Goal: Task Accomplishment & Management: Complete application form

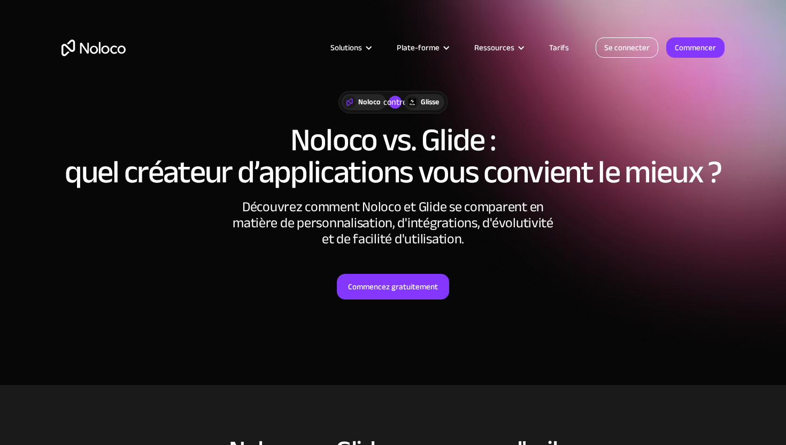
click at [615, 53] on font "Se connecter" at bounding box center [626, 47] width 45 height 15
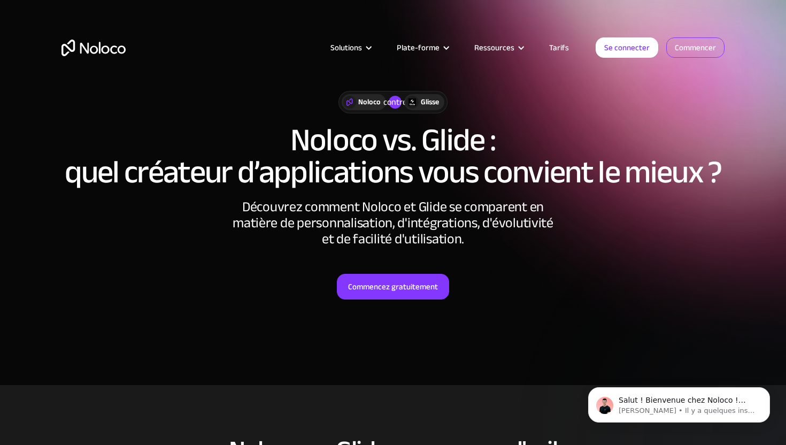
click at [699, 44] on font "Commencer" at bounding box center [694, 47] width 41 height 15
click at [639, 48] on font "Se connecter" at bounding box center [626, 47] width 45 height 15
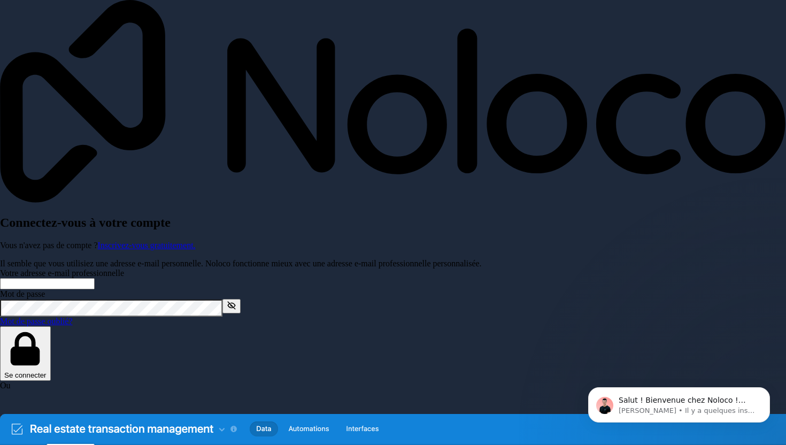
click at [95, 278] on input "Votre adresse e-mail professionnelle" at bounding box center [47, 283] width 95 height 11
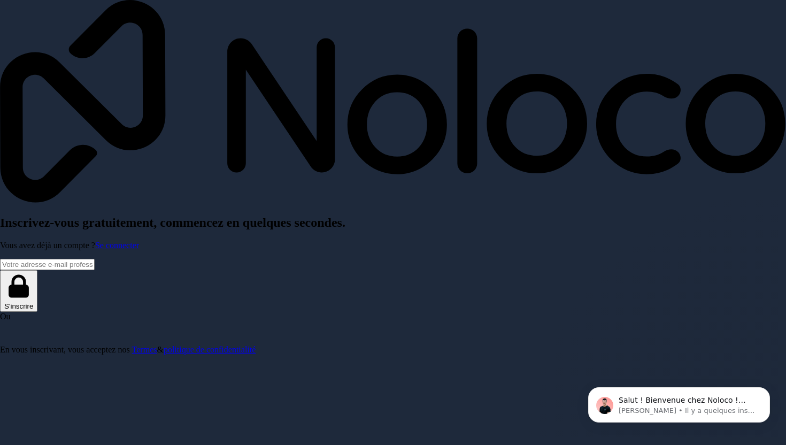
click at [95, 259] on input "Adresse email" at bounding box center [47, 264] width 95 height 11
type input "maximerobin028@icloud.com"
click at [37, 270] on button "S'inscrire" at bounding box center [18, 291] width 37 height 42
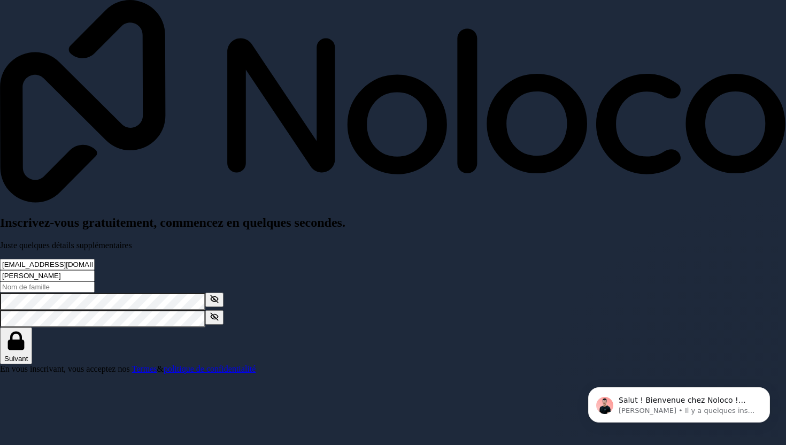
type input "Maxime"
type input "ROBIN"
click at [0, 327] on button "Suivant" at bounding box center [16, 345] width 32 height 36
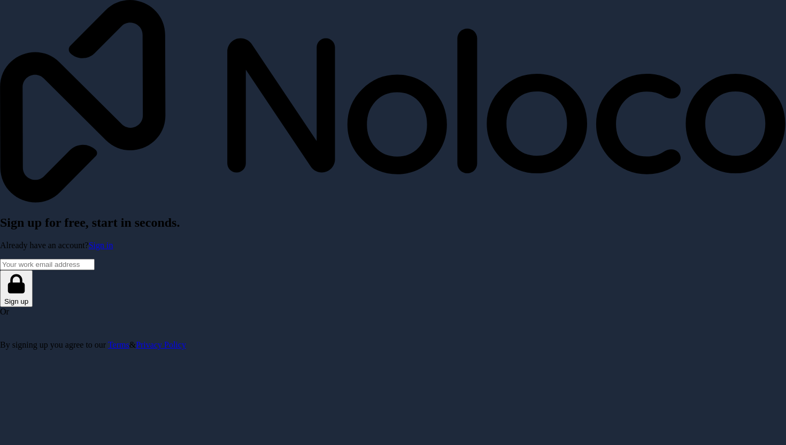
click at [95, 259] on input "Email address" at bounding box center [47, 264] width 95 height 11
type input "[EMAIL_ADDRESS][DOMAIN_NAME]"
click at [33, 270] on button "Sign up" at bounding box center [16, 288] width 33 height 37
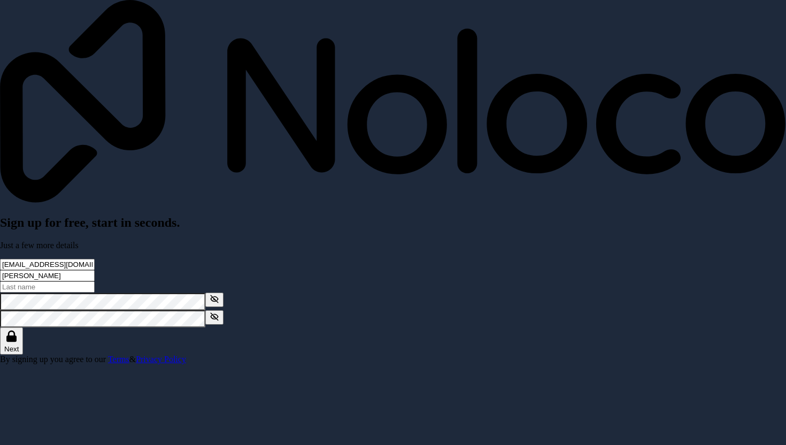
type input "[PERSON_NAME]"
click at [23, 327] on button "Next" at bounding box center [11, 340] width 23 height 27
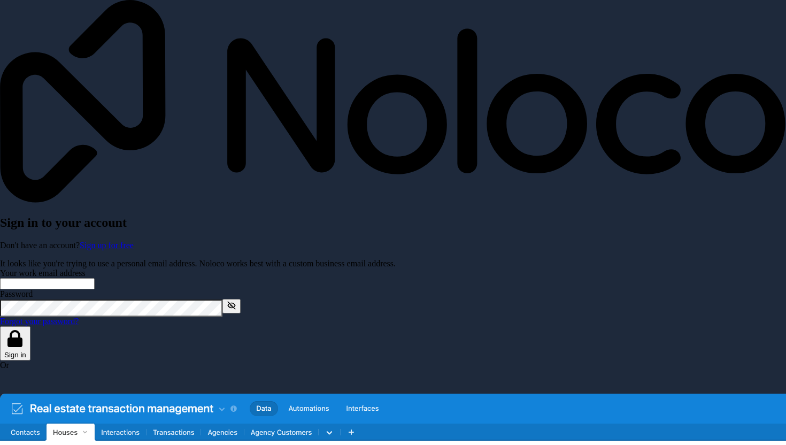
type input "[EMAIL_ADDRESS][DOMAIN_NAME]"
click at [235, 303] on icon "button" at bounding box center [231, 305] width 7 height 5
click at [30, 326] on button "Sign in" at bounding box center [15, 343] width 30 height 35
